Goal: Information Seeking & Learning: Find specific fact

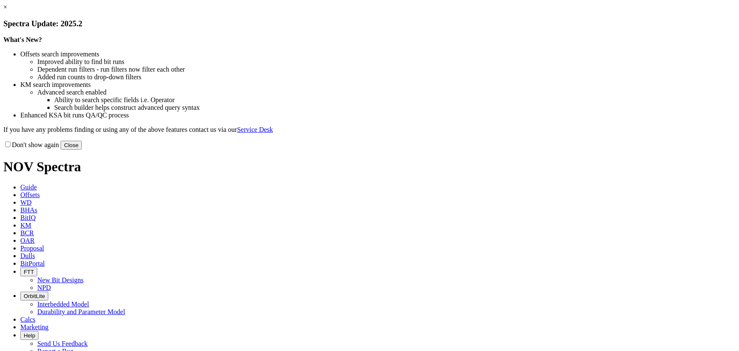
click at [7, 11] on link "×" at bounding box center [5, 6] width 4 height 7
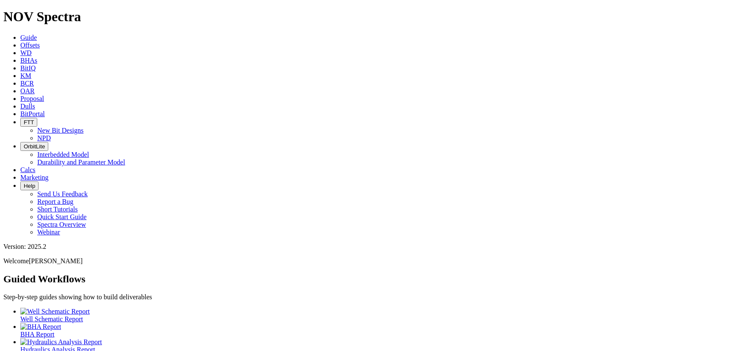
click at [40, 41] on span "Offsets" at bounding box center [29, 44] width 19 height 7
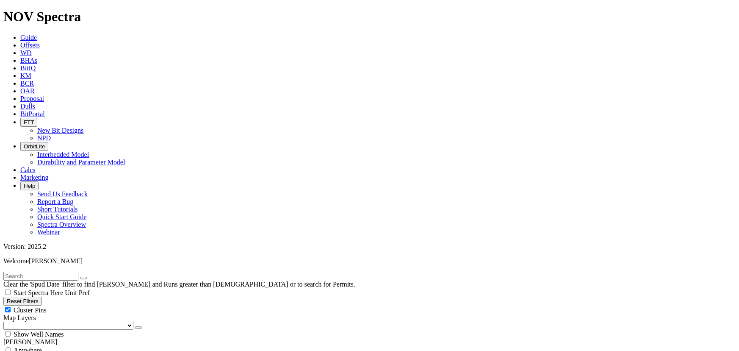
click at [73, 271] on input "text" at bounding box center [40, 275] width 75 height 9
type input "[PERSON_NAME]"
click at [88, 276] on button "submit" at bounding box center [91, 277] width 7 height 3
click at [11, 347] on input "radio" at bounding box center [9, 350] width 6 height 6
radio input "true"
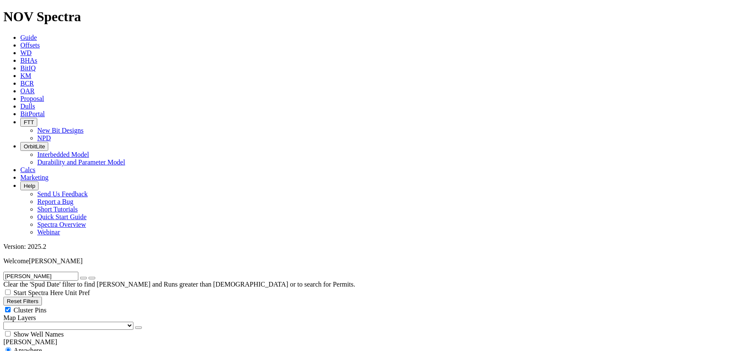
radio input "false"
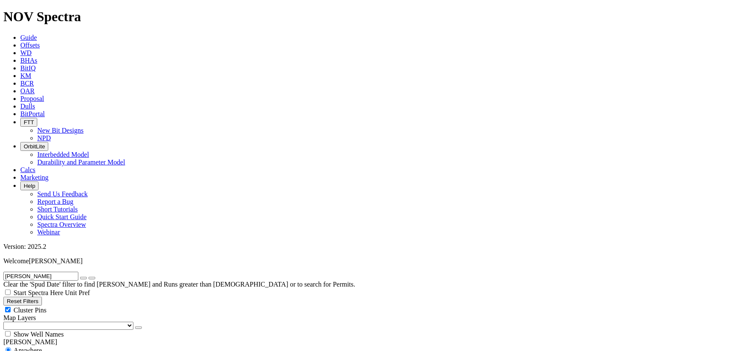
radio input "false"
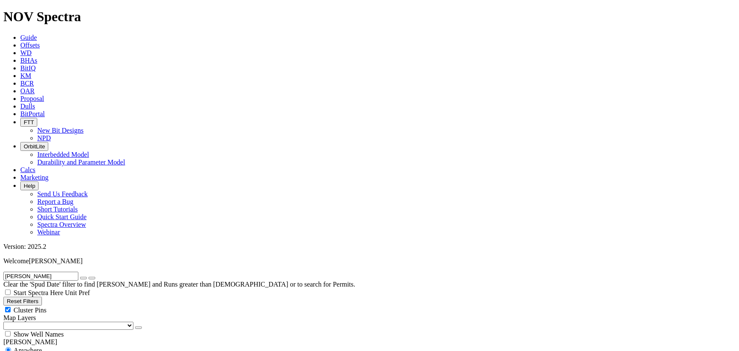
radio input "true"
